Goal: Find specific page/section: Find specific page/section

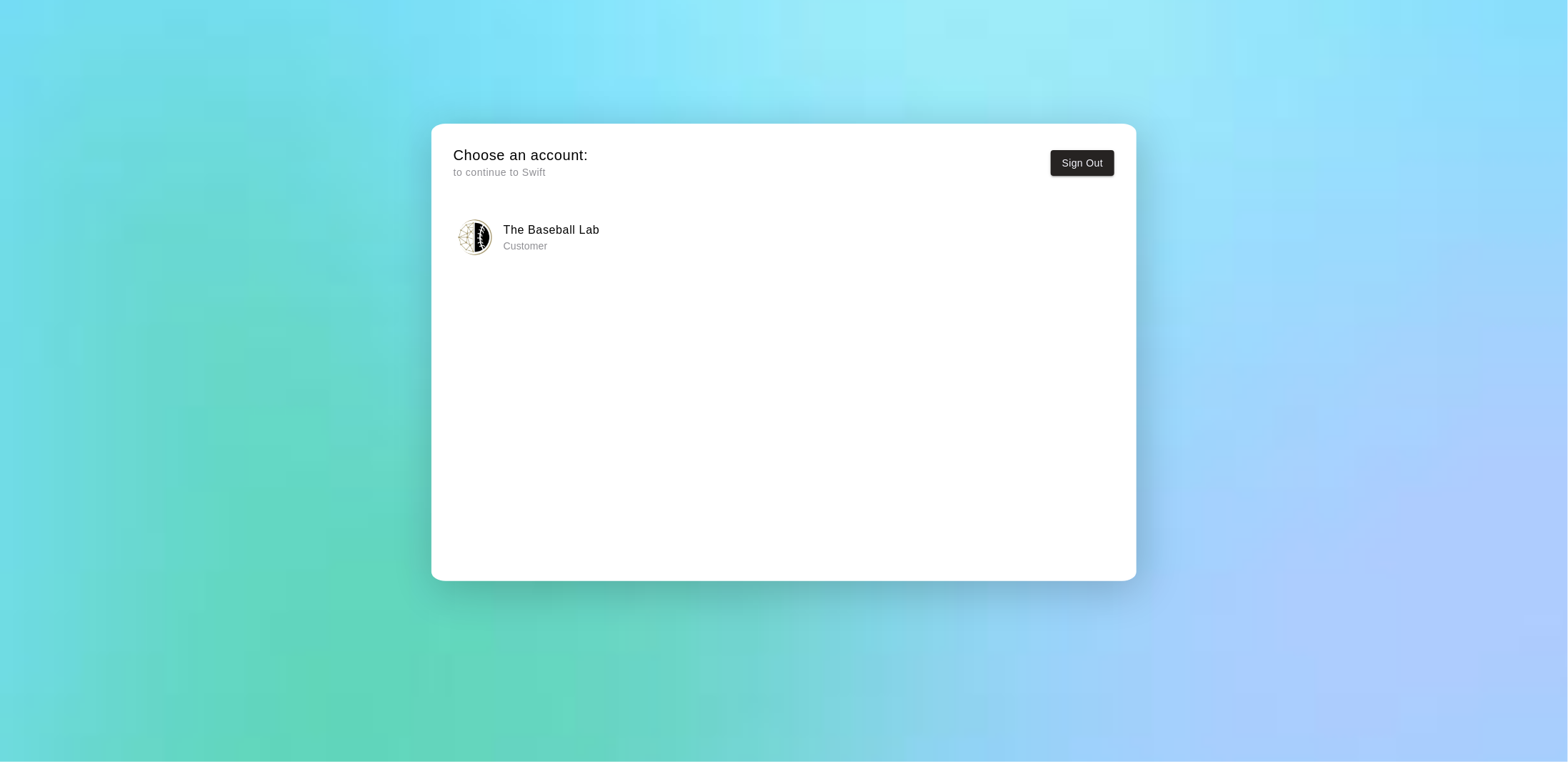
click at [568, 166] on p "to continue to Swift" at bounding box center [521, 172] width 135 height 15
click at [562, 238] on h6 "The Baseball Lab" at bounding box center [552, 230] width 96 height 19
drag, startPoint x: 575, startPoint y: 171, endPoint x: 584, endPoint y: 194, distance: 24.7
click at [578, 171] on p "to continue to Swift" at bounding box center [521, 172] width 135 height 15
click at [591, 242] on p "Customer" at bounding box center [552, 245] width 96 height 14
